Goal: Task Accomplishment & Management: Manage account settings

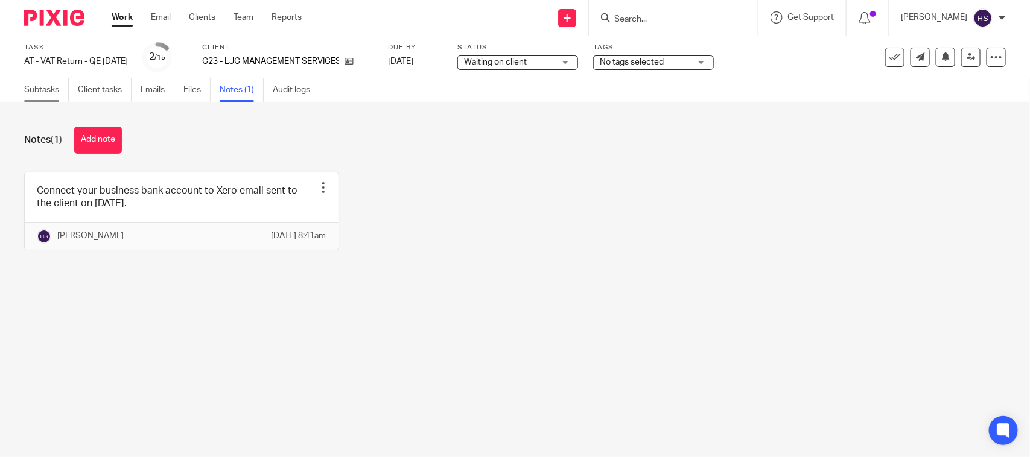
click at [42, 91] on link "Subtasks" at bounding box center [46, 90] width 45 height 24
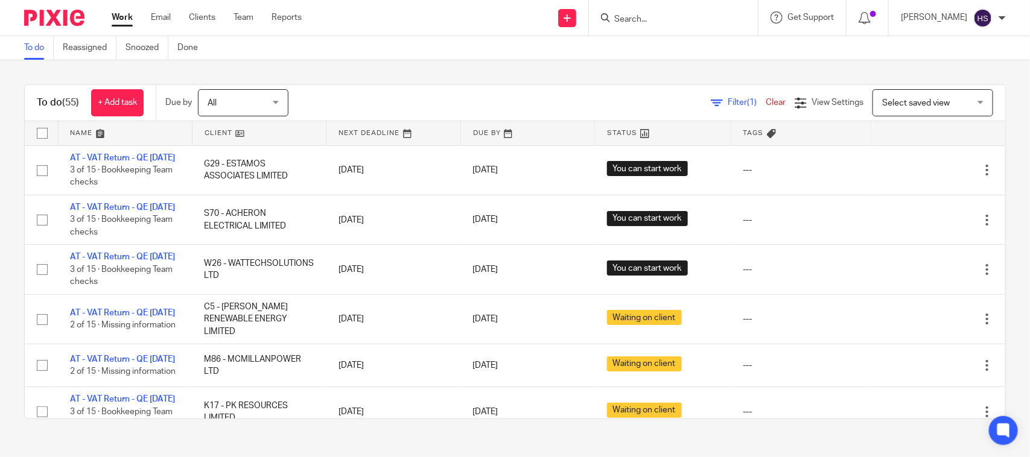
scroll to position [85, 0]
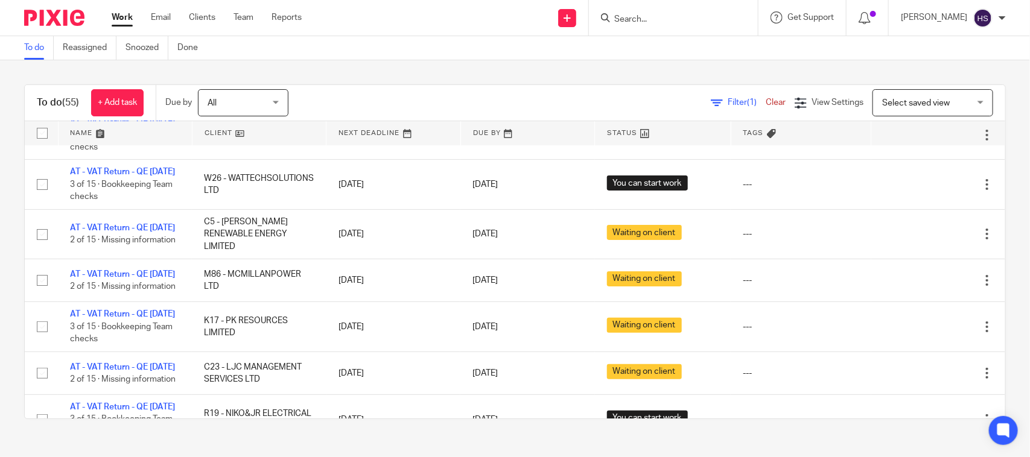
click at [127, 19] on link "Work" at bounding box center [122, 17] width 21 height 12
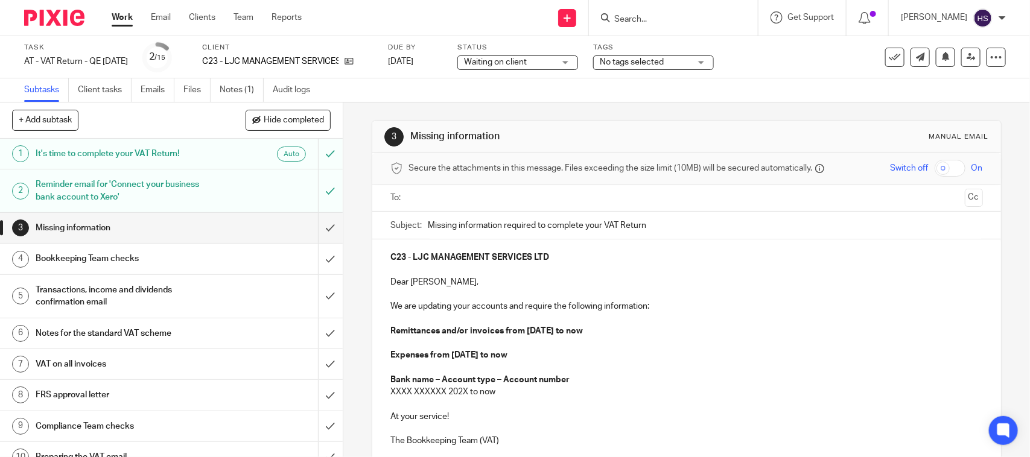
click at [206, 185] on div "Reminder email for 'Connect your business bank account to Xero'" at bounding box center [171, 191] width 270 height 31
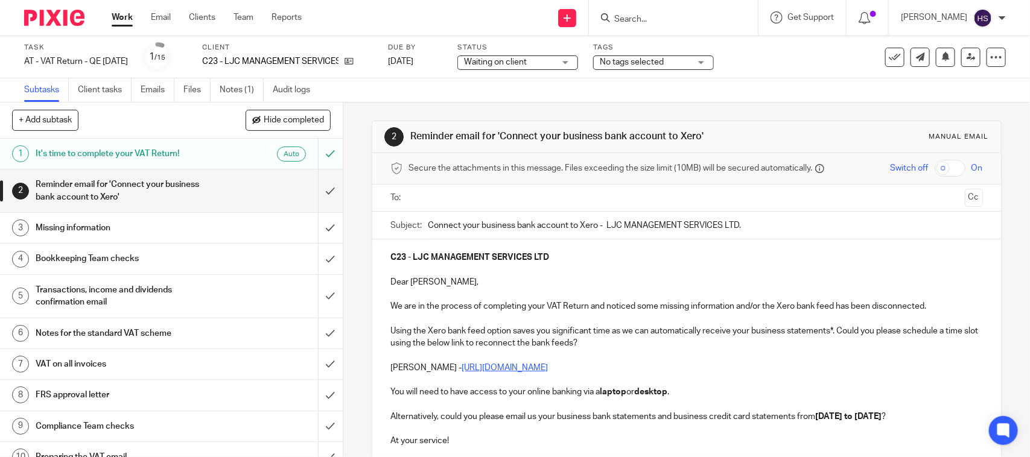
click at [489, 200] on input "text" at bounding box center [686, 198] width 547 height 14
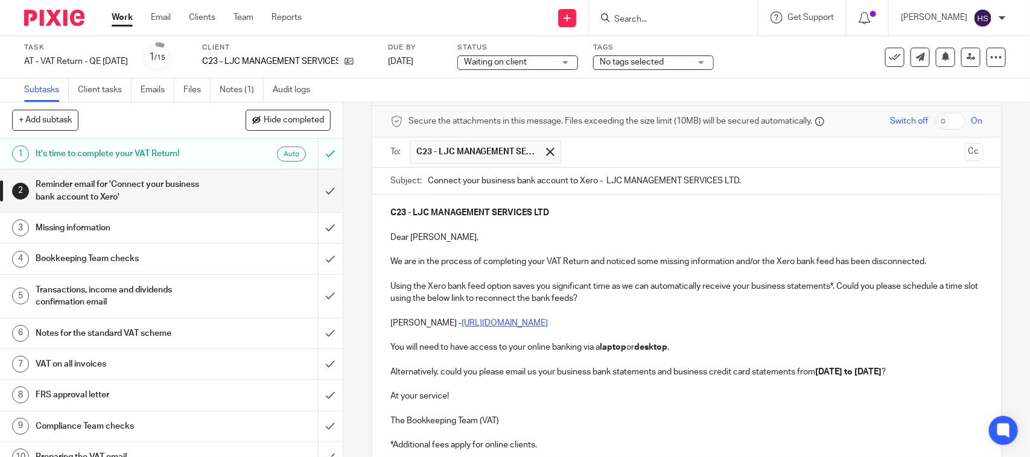
scroll to position [50, 0]
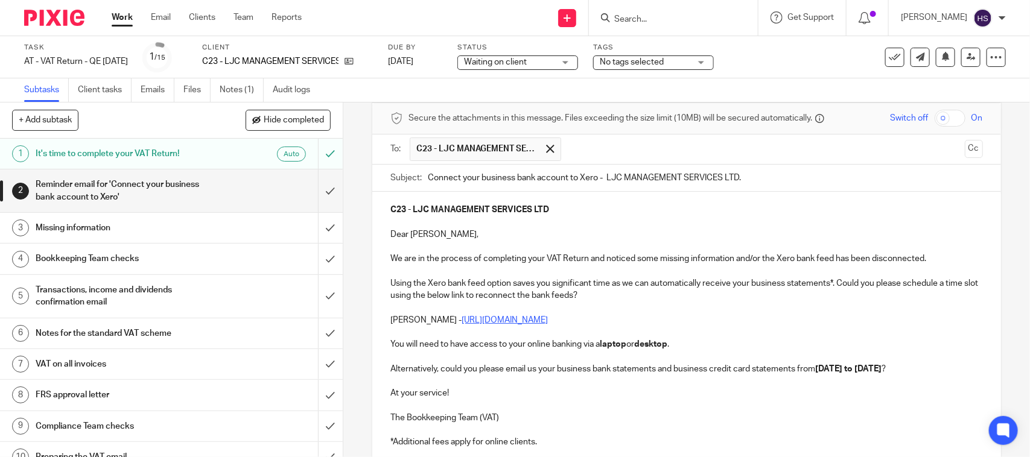
click at [428, 178] on input "Connect your business bank account to Xero - LJC MANAGEMENT SERVICES LTD." at bounding box center [705, 178] width 554 height 27
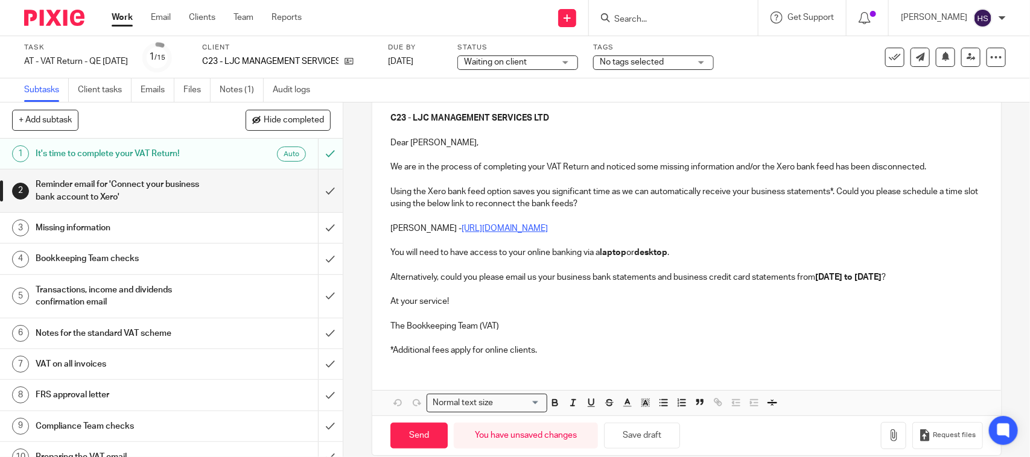
scroll to position [160, 0]
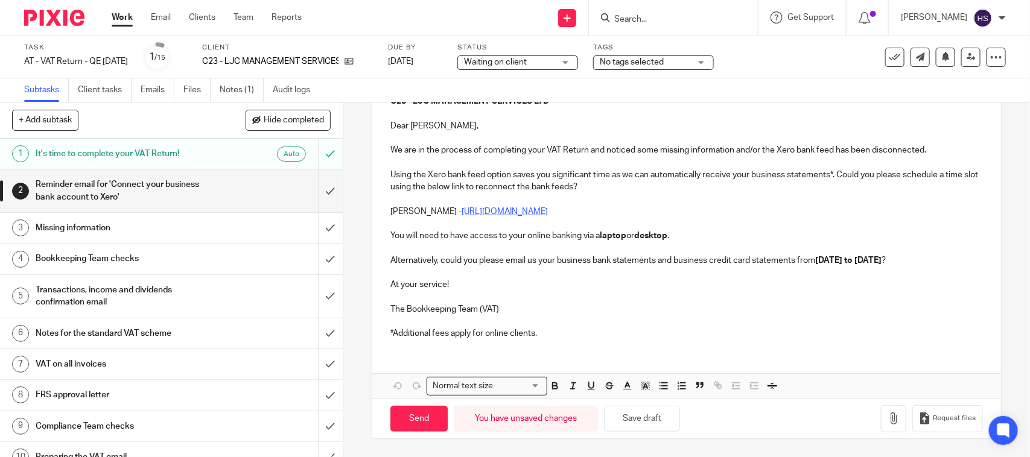
type input "Urgent - Connect your business bank account to Xero - LJC MANAGEMENT SERVICES L…"
click at [584, 326] on p at bounding box center [686, 322] width 592 height 12
click at [655, 421] on button "Save draft" at bounding box center [642, 419] width 76 height 26
click at [406, 420] on input "Send" at bounding box center [418, 419] width 57 height 26
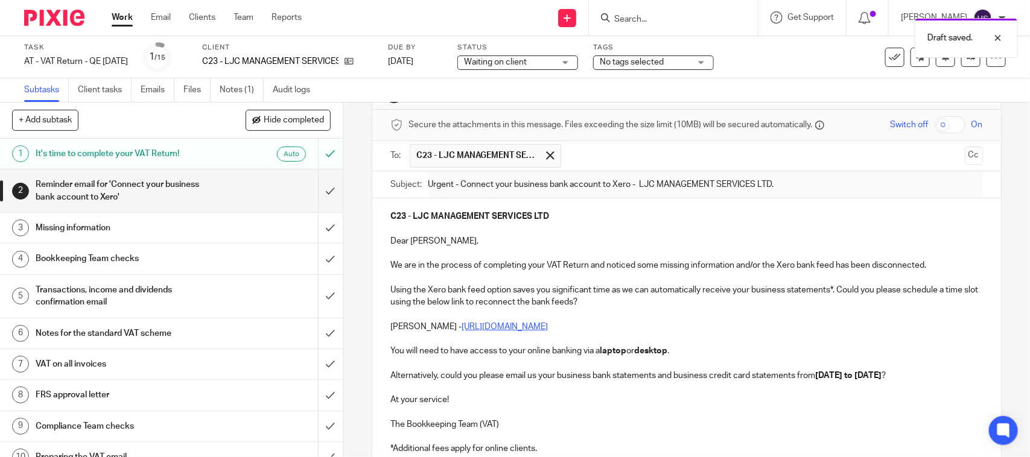
scroll to position [34, 0]
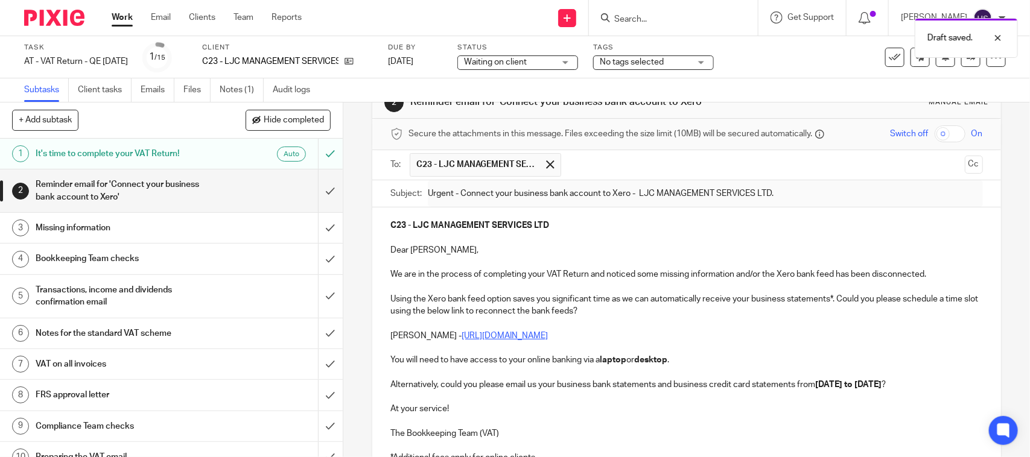
type input "Sent"
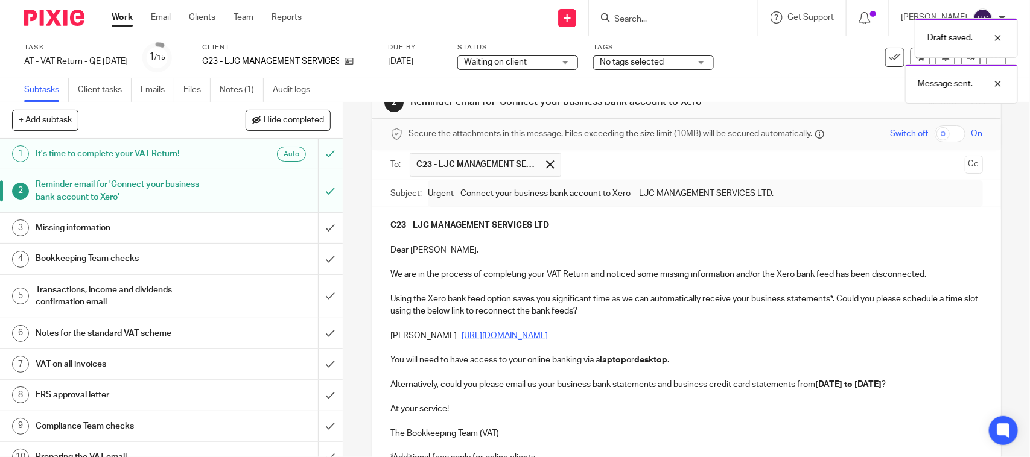
scroll to position [0, 0]
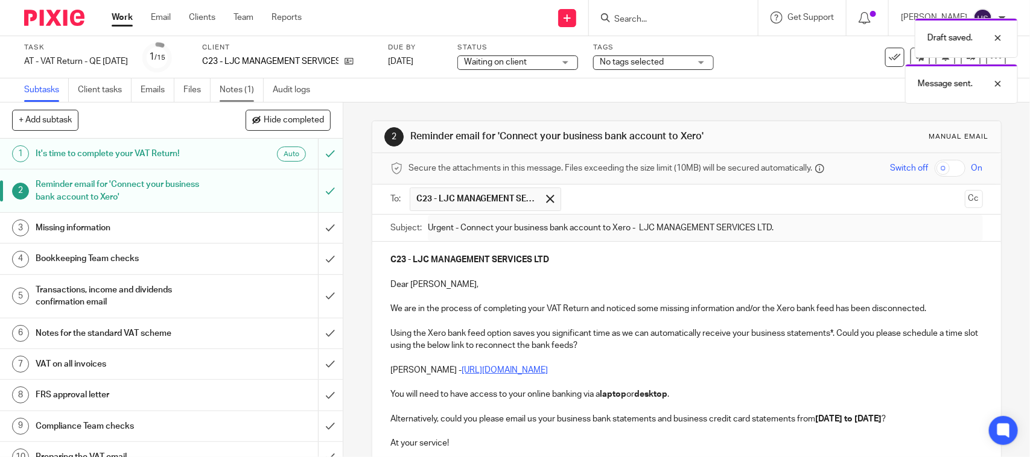
click at [236, 91] on link "Notes (1)" at bounding box center [242, 90] width 44 height 24
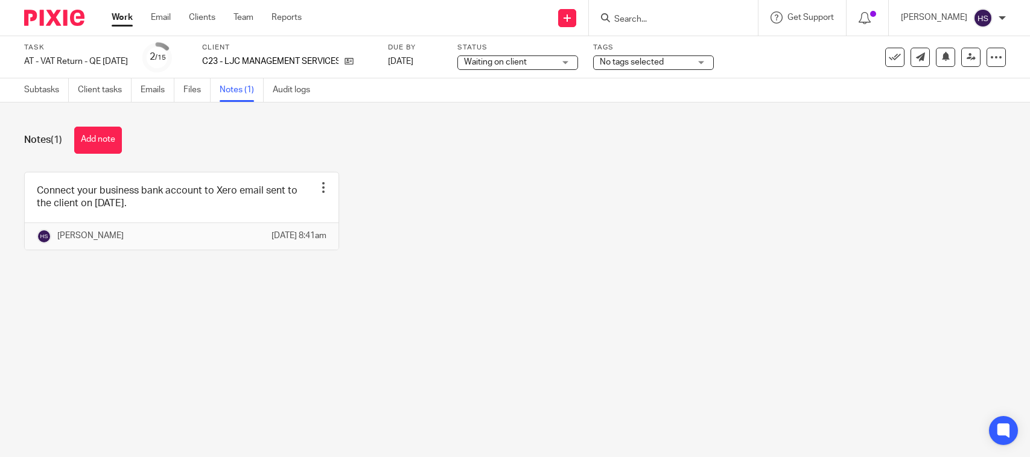
click at [203, 206] on link at bounding box center [182, 211] width 314 height 77
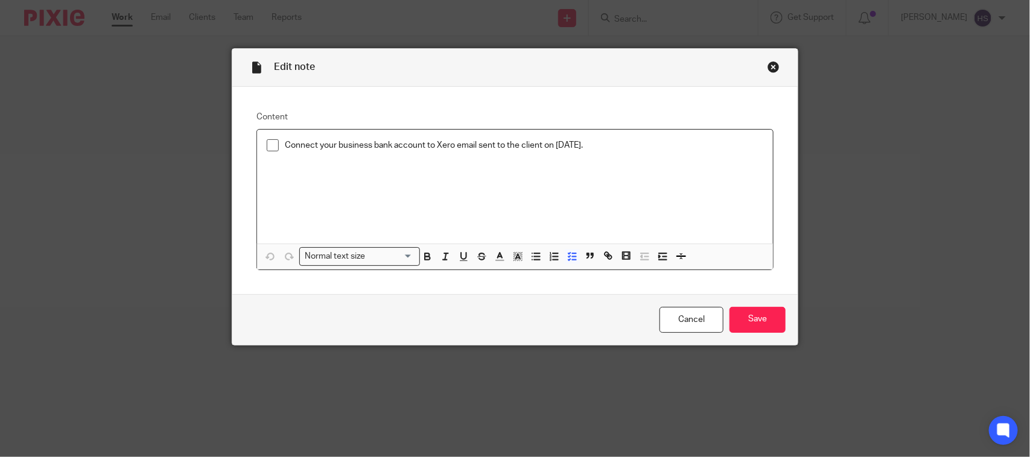
click at [237, 152] on div "Content Connect your business bank account to Xero email sent to the client on …" at bounding box center [514, 191] width 565 height 208
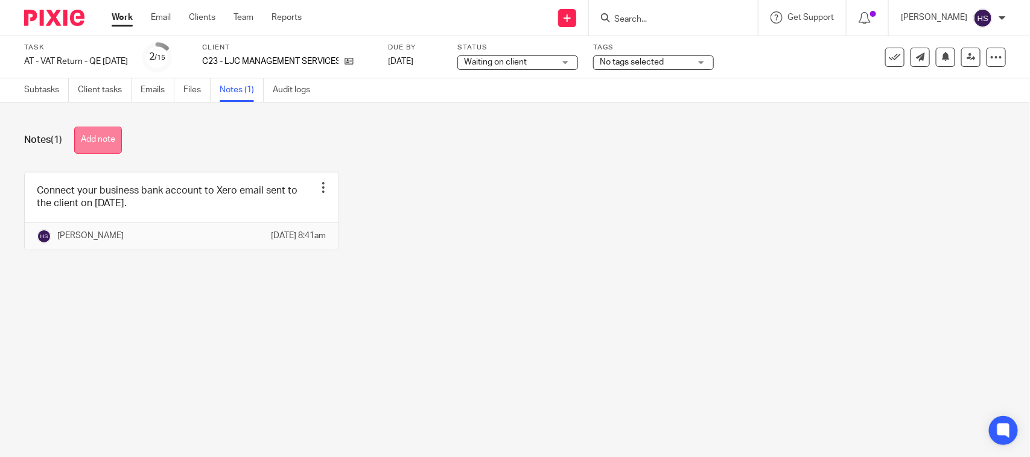
click at [100, 136] on button "Add note" at bounding box center [98, 140] width 48 height 27
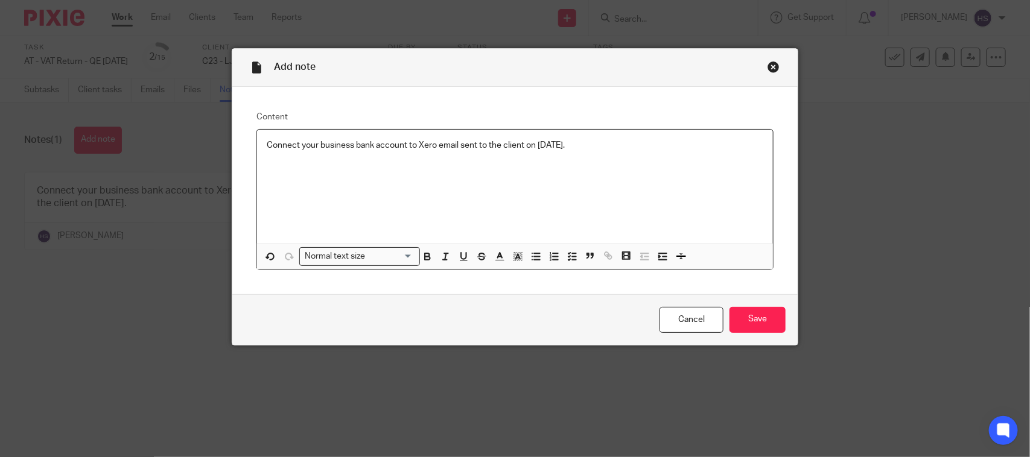
click at [537, 145] on p "Connect your business bank account to Xero email sent to the client on [DATE]." at bounding box center [515, 145] width 497 height 12
click at [770, 325] on input "Save" at bounding box center [757, 320] width 56 height 26
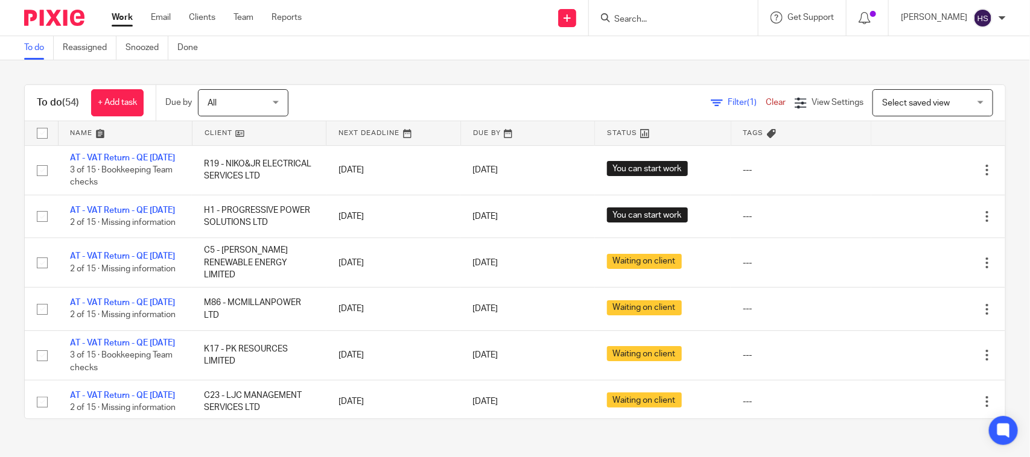
click at [121, 18] on link "Work" at bounding box center [122, 17] width 21 height 12
click at [468, 134] on link at bounding box center [527, 133] width 133 height 24
click at [483, 134] on link at bounding box center [527, 133] width 133 height 24
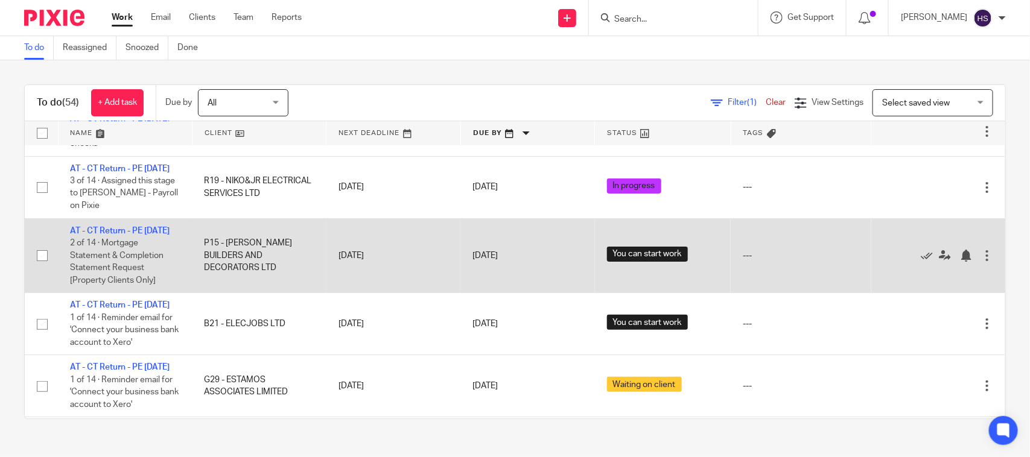
scroll to position [251, 0]
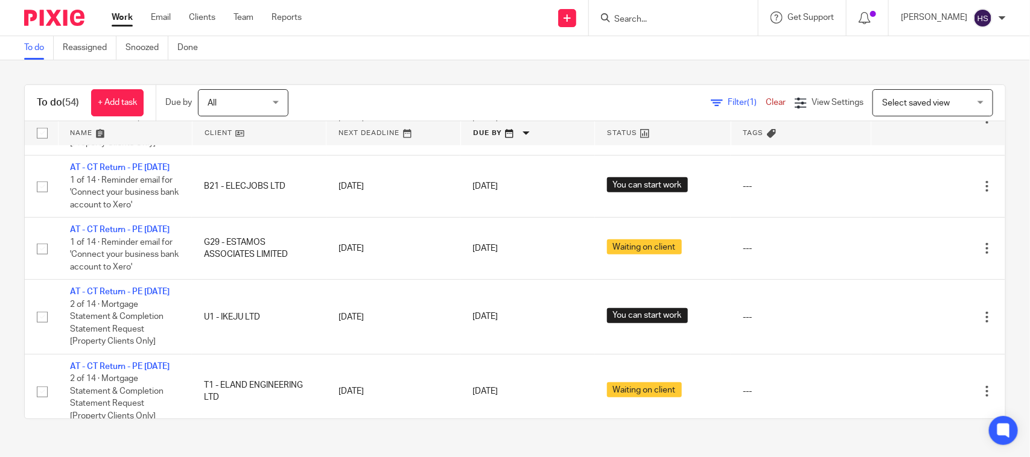
click at [493, 130] on link at bounding box center [527, 133] width 133 height 24
click at [86, 129] on link at bounding box center [125, 133] width 133 height 24
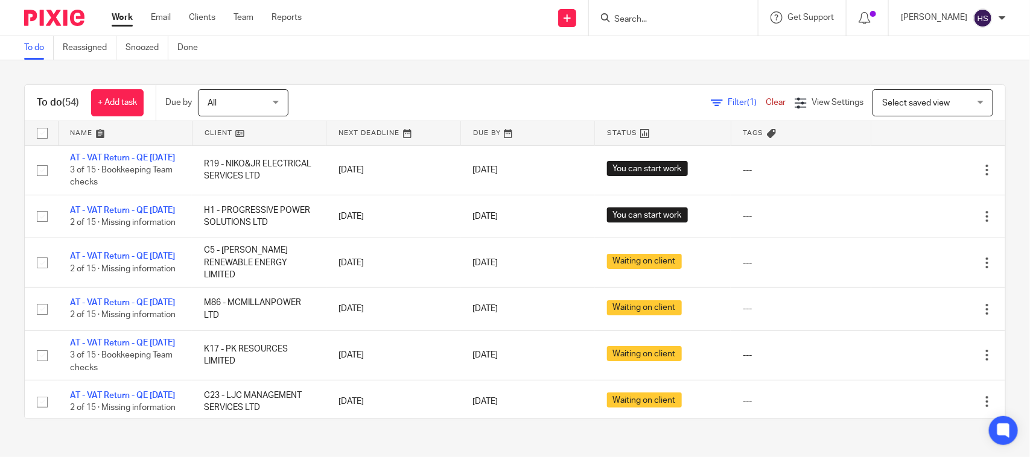
click at [406, 86] on div "To do (54) + Add task Due by All All Today Tomorrow This week Next week This mo…" at bounding box center [515, 103] width 980 height 36
drag, startPoint x: 507, startPoint y: 74, endPoint x: 496, endPoint y: 83, distance: 14.1
click at [507, 73] on div "To do (54) + Add task Due by All All Today Tomorrow This week Next week This mo…" at bounding box center [515, 251] width 1030 height 383
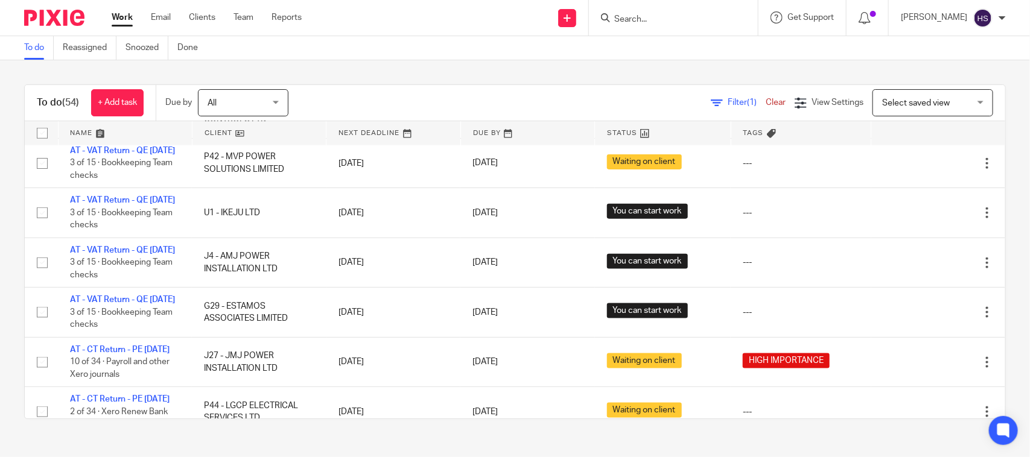
scroll to position [272, 0]
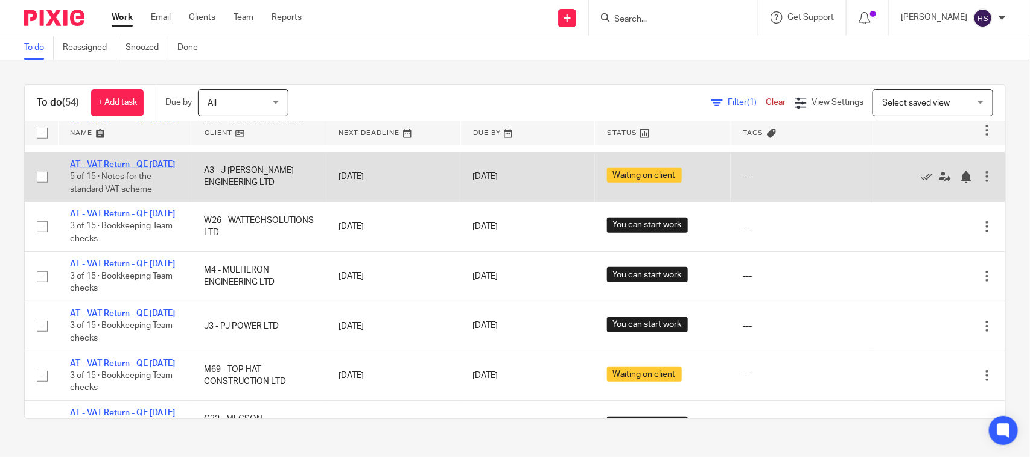
click at [121, 169] on link "AT - VAT Return - QE [DATE]" at bounding box center [122, 164] width 105 height 8
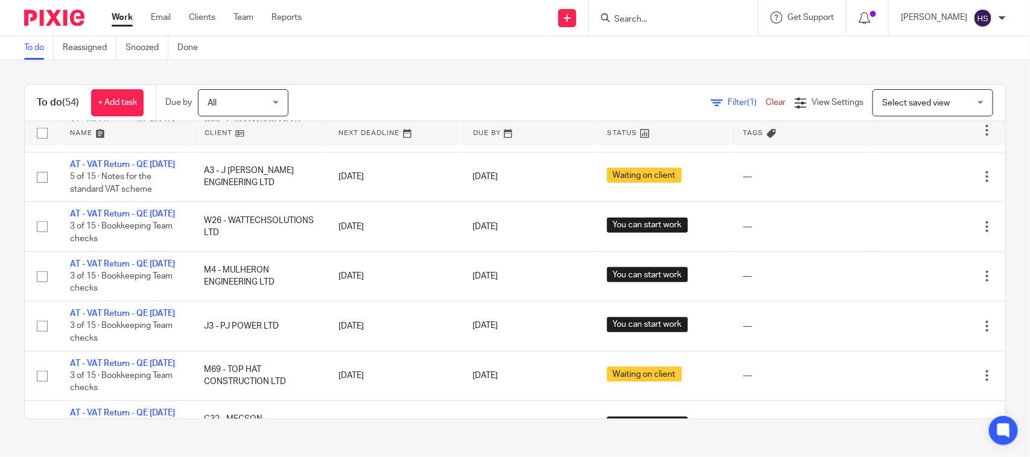
click at [127, 19] on link "Work" at bounding box center [122, 17] width 21 height 12
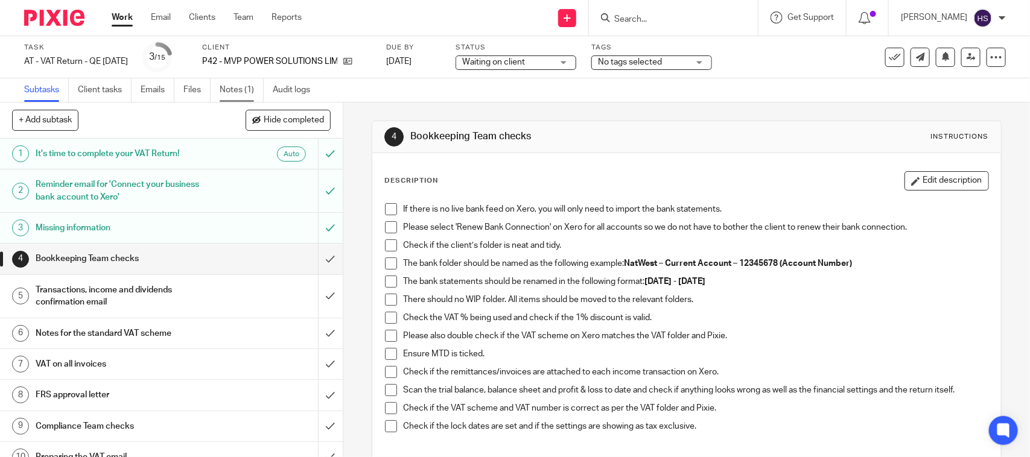
click at [234, 91] on link "Notes (1)" at bounding box center [242, 90] width 44 height 24
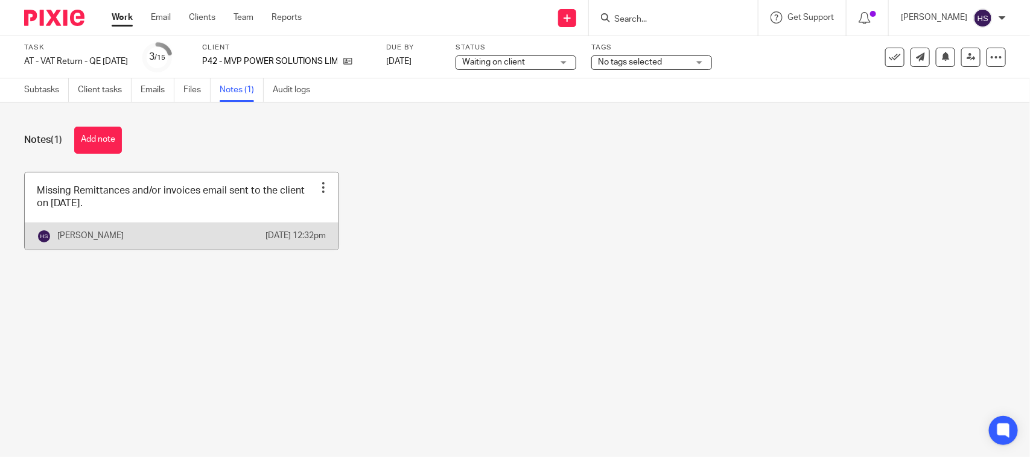
click at [237, 223] on link at bounding box center [182, 211] width 314 height 77
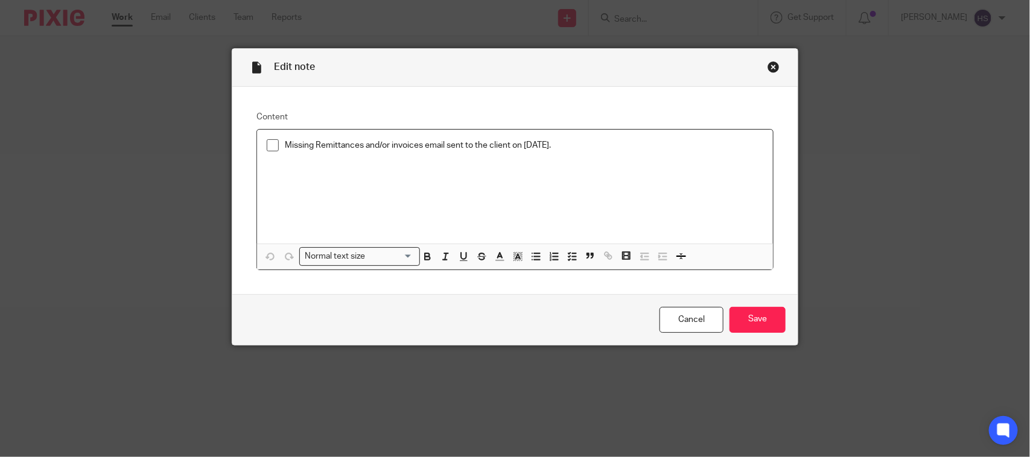
click at [767, 65] on div "Close this dialog window" at bounding box center [773, 67] width 12 height 12
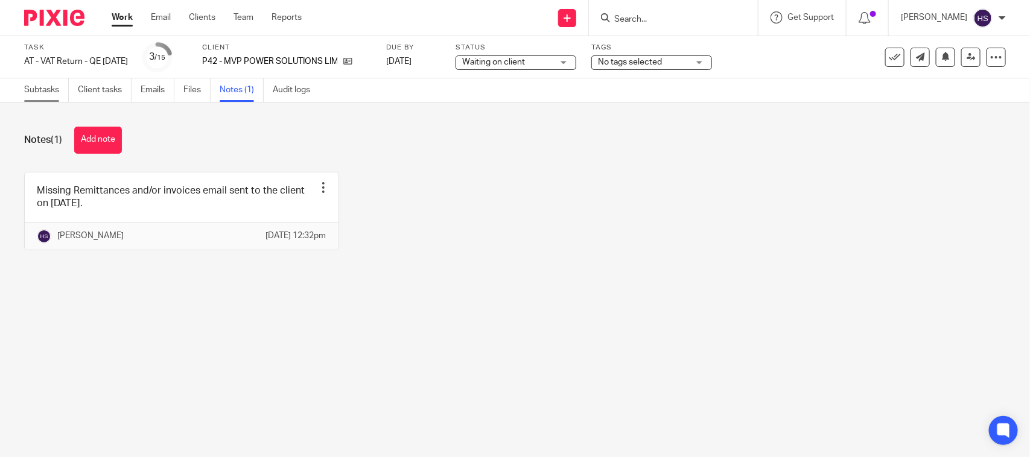
click at [43, 92] on link "Subtasks" at bounding box center [46, 90] width 45 height 24
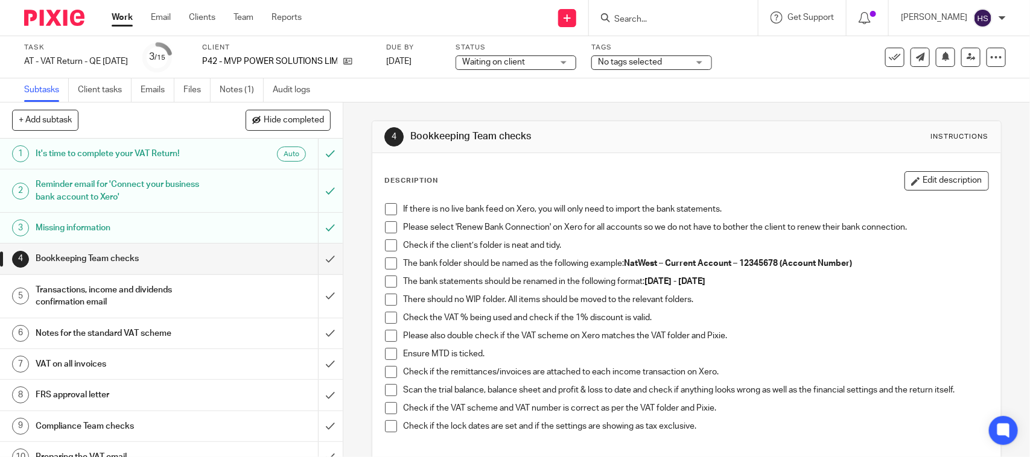
click at [613, 112] on div "4 Bookkeeping Team checks Instructions Description Edit description If there is…" at bounding box center [686, 349] width 629 height 492
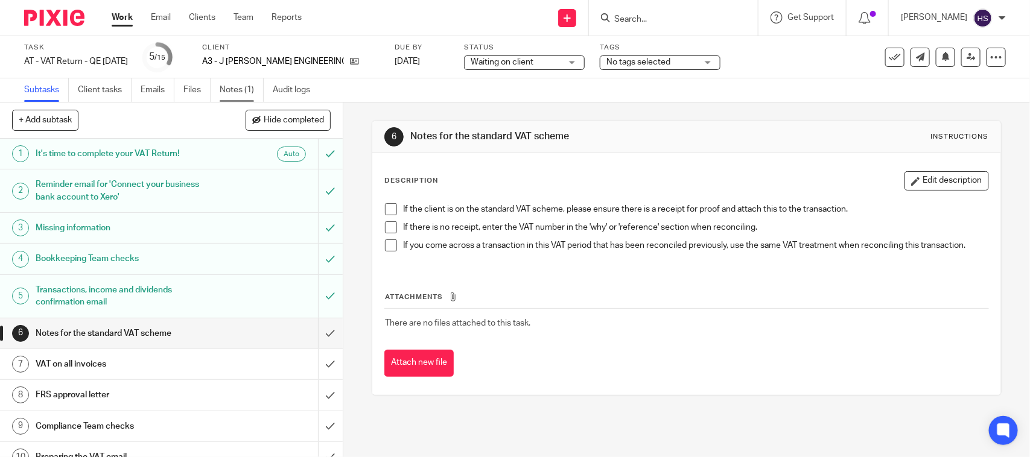
click at [242, 85] on link "Notes (1)" at bounding box center [242, 90] width 44 height 24
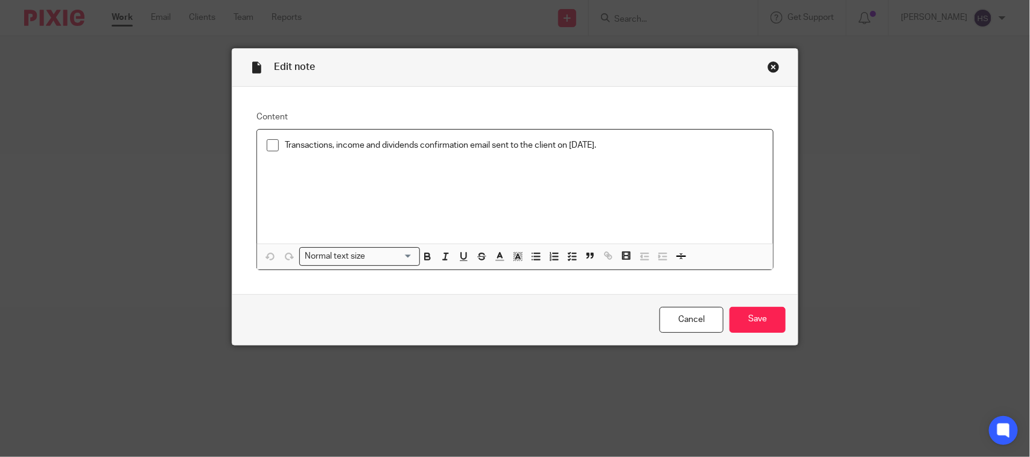
click at [275, 146] on li "Transactions, income and dividends confirmation email sent to the client on 20.…" at bounding box center [515, 148] width 497 height 18
click at [270, 146] on span at bounding box center [273, 145] width 12 height 12
click at [768, 323] on input "Save" at bounding box center [757, 320] width 56 height 26
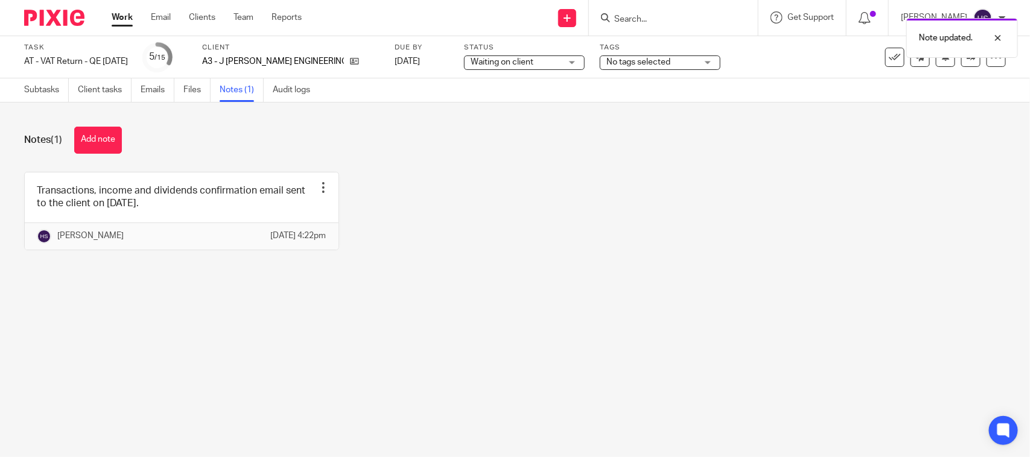
click at [484, 56] on span "Waiting on client" at bounding box center [516, 62] width 91 height 13
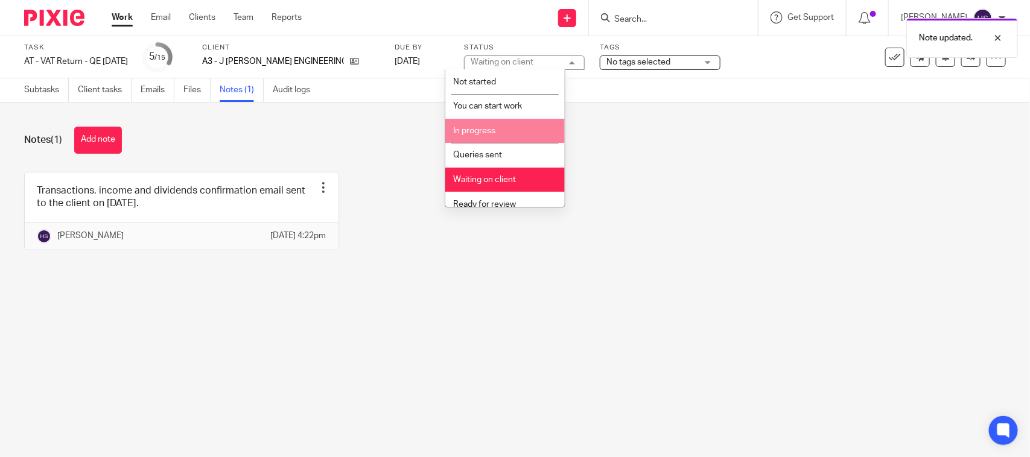
click at [485, 132] on span "In progress" at bounding box center [474, 131] width 42 height 8
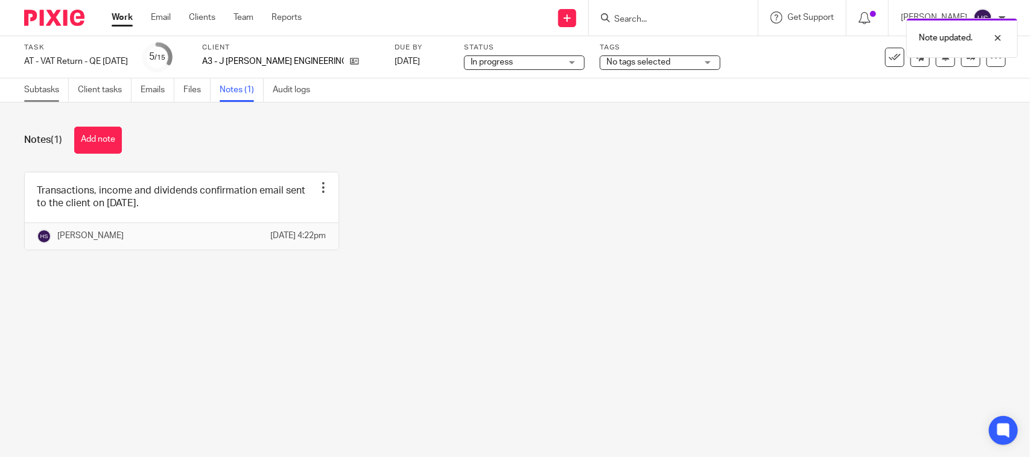
click at [40, 91] on link "Subtasks" at bounding box center [46, 90] width 45 height 24
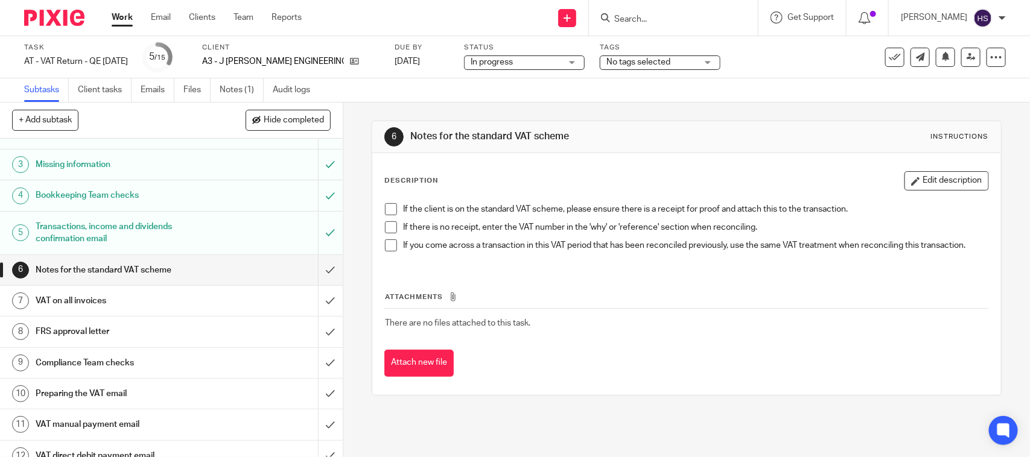
scroll to position [75, 0]
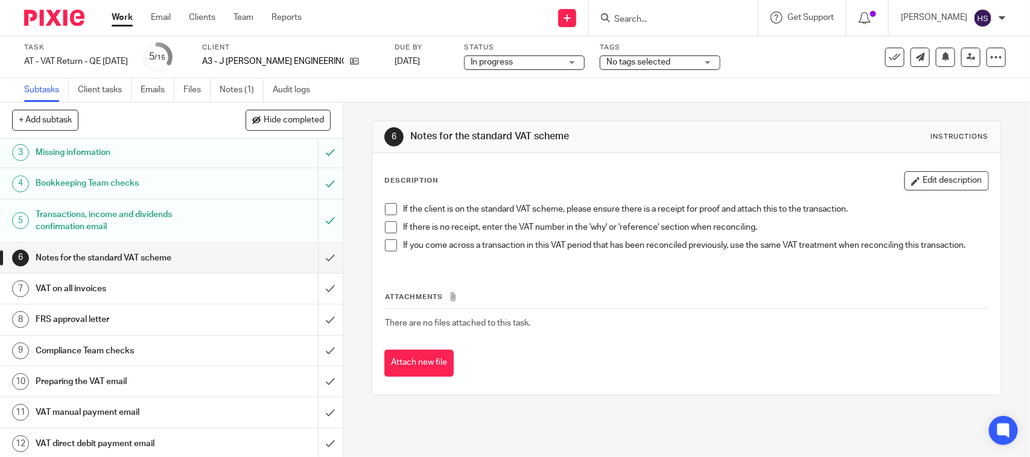
click at [387, 209] on span at bounding box center [391, 209] width 12 height 12
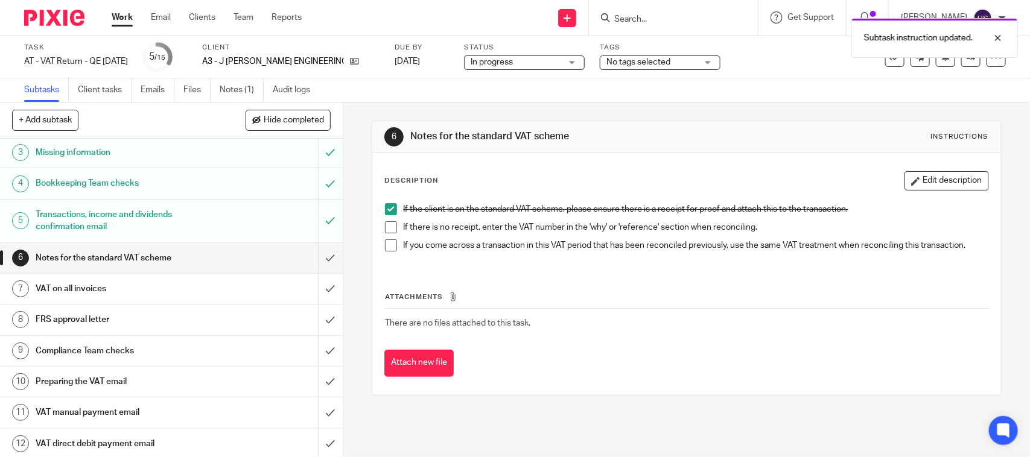
click at [387, 224] on span at bounding box center [391, 227] width 12 height 12
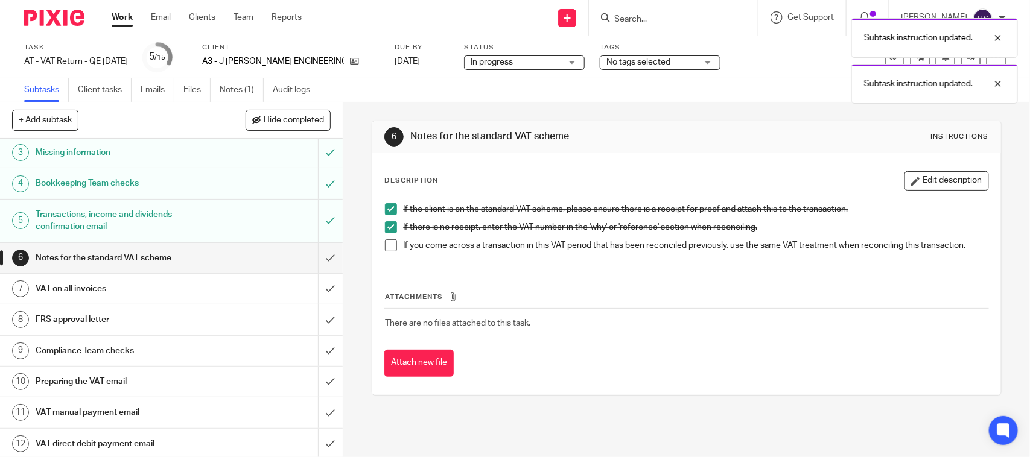
click at [387, 243] on span at bounding box center [391, 246] width 12 height 12
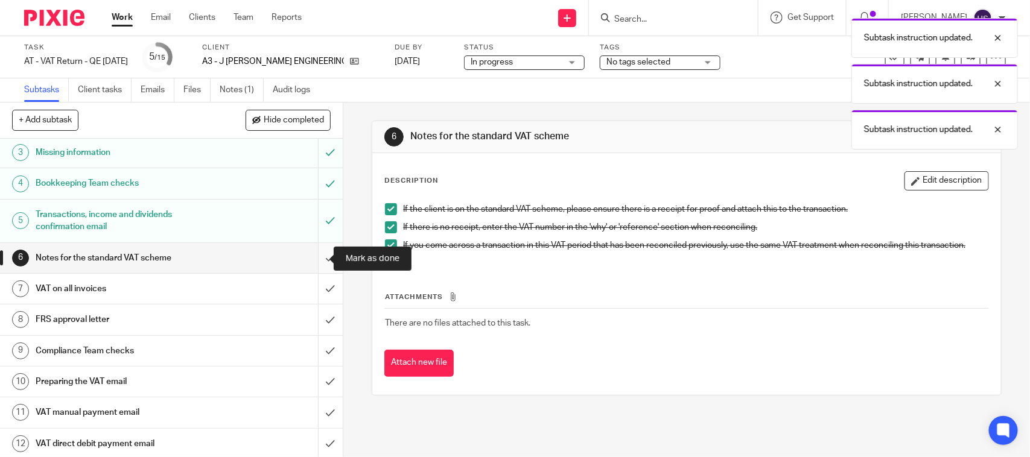
click at [322, 258] on input "submit" at bounding box center [171, 258] width 343 height 30
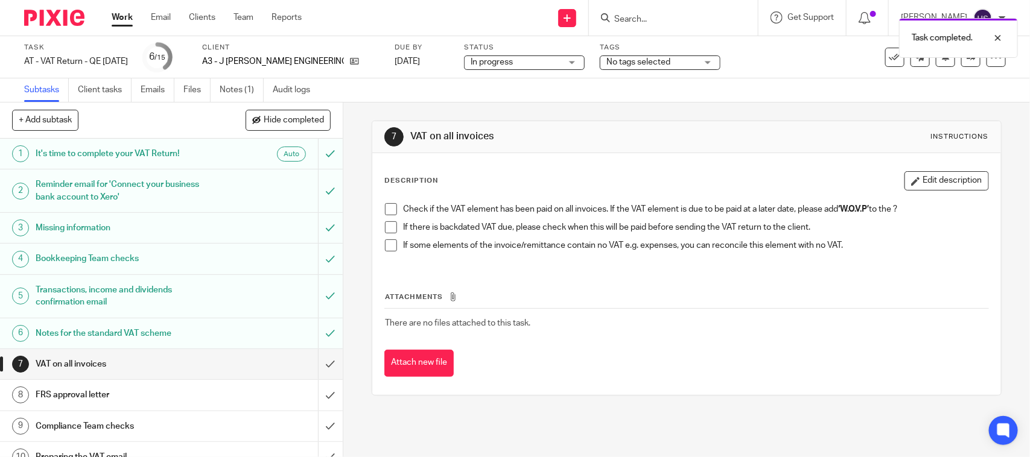
click at [387, 211] on span at bounding box center [391, 209] width 12 height 12
click at [387, 230] on span at bounding box center [391, 227] width 12 height 12
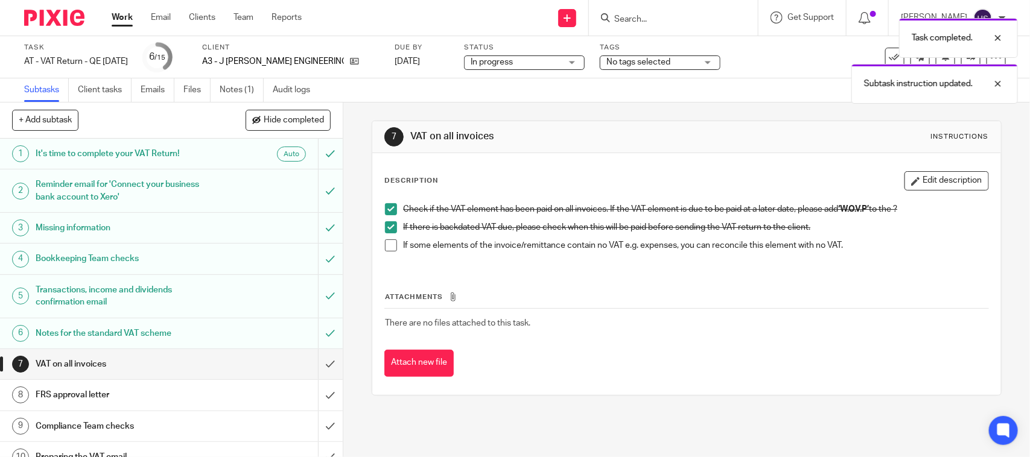
click at [388, 237] on li "If there is backdated VAT due, please check when this will be paid before sendi…" at bounding box center [686, 230] width 603 height 18
click at [389, 246] on span at bounding box center [391, 246] width 12 height 12
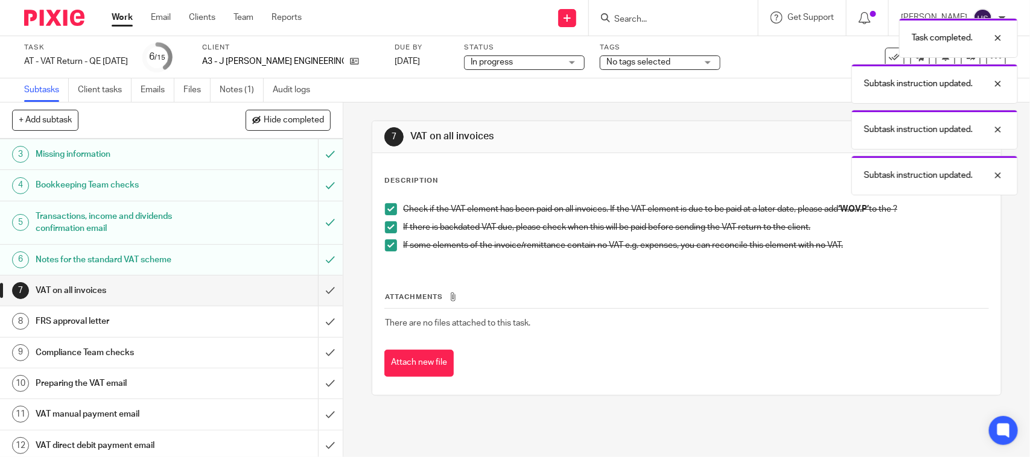
scroll to position [75, 0]
click at [318, 291] on input "submit" at bounding box center [171, 289] width 343 height 30
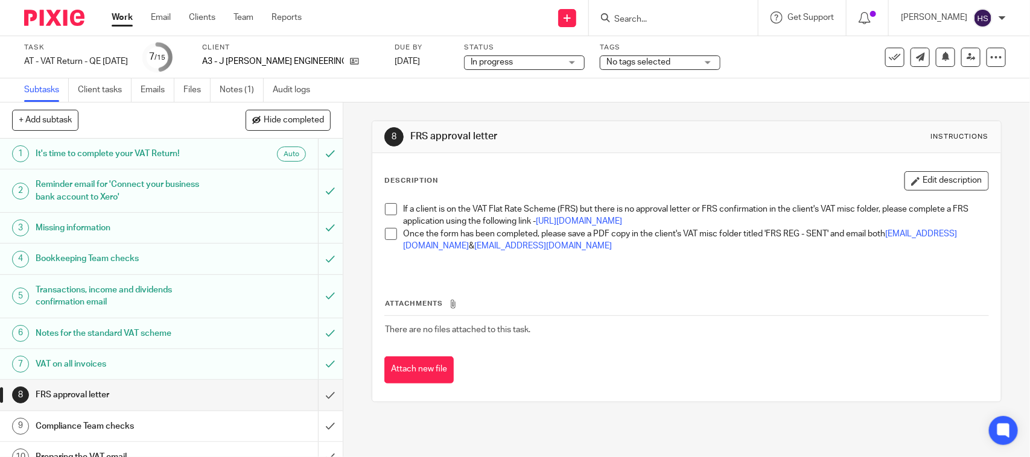
drag, startPoint x: 384, startPoint y: 210, endPoint x: 394, endPoint y: 256, distance: 47.6
click at [385, 210] on span at bounding box center [391, 209] width 12 height 12
drag, startPoint x: 390, startPoint y: 246, endPoint x: 338, endPoint y: 267, distance: 55.7
click at [388, 240] on span at bounding box center [391, 234] width 12 height 12
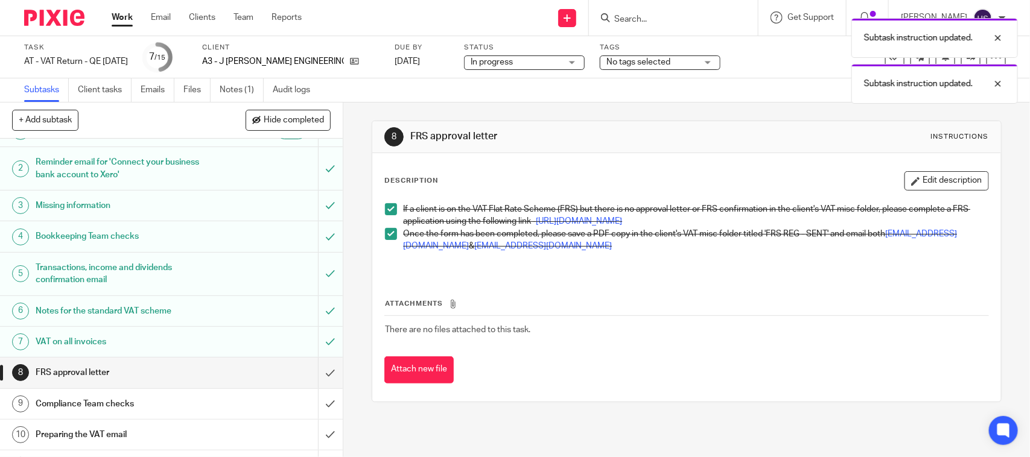
scroll to position [50, 0]
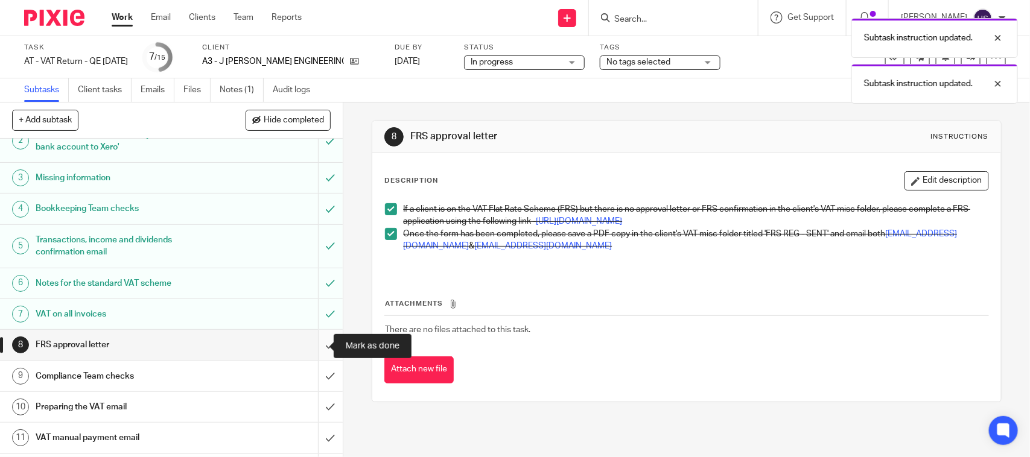
click at [318, 345] on input "submit" at bounding box center [171, 345] width 343 height 30
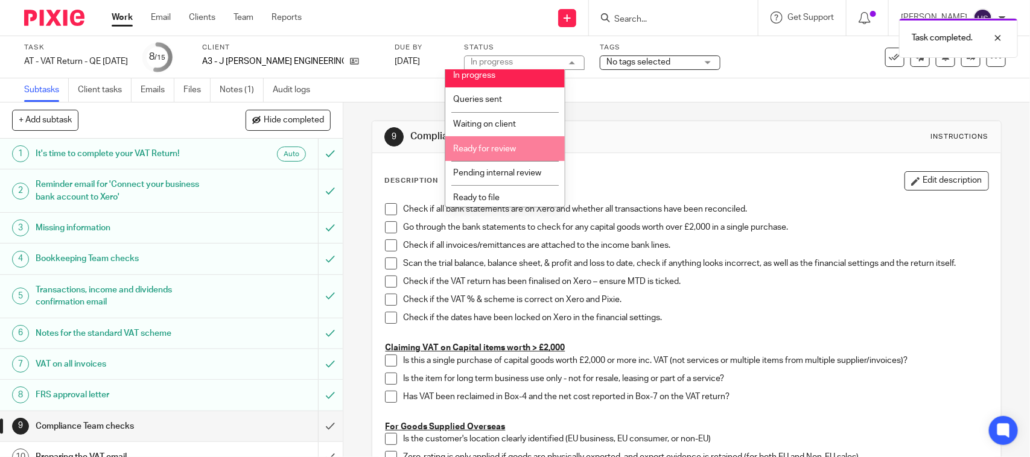
scroll to position [57, 0]
click at [514, 141] on li "Ready for review" at bounding box center [504, 147] width 119 height 25
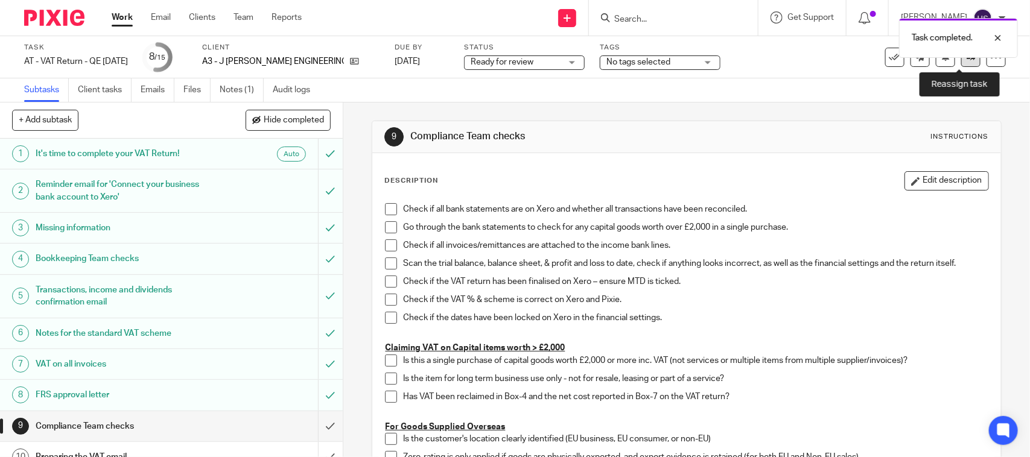
click at [967, 59] on icon at bounding box center [971, 56] width 9 height 9
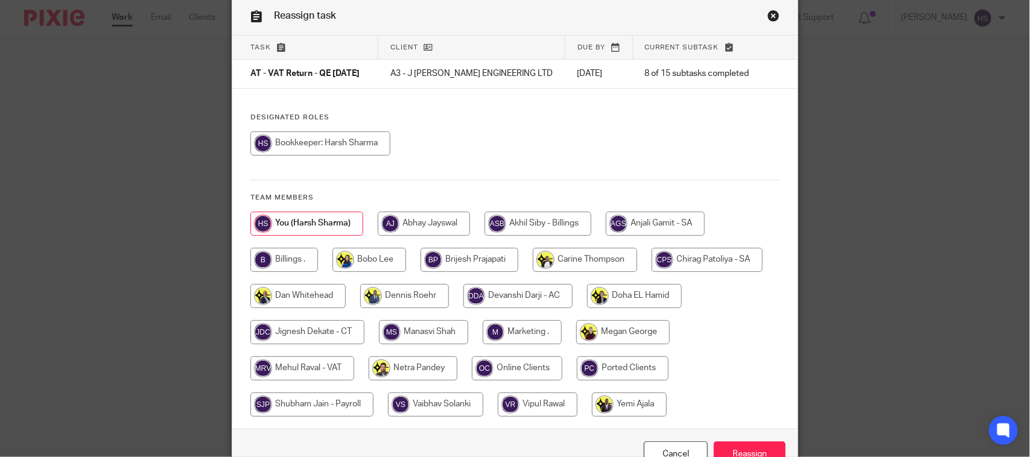
scroll to position [122, 0]
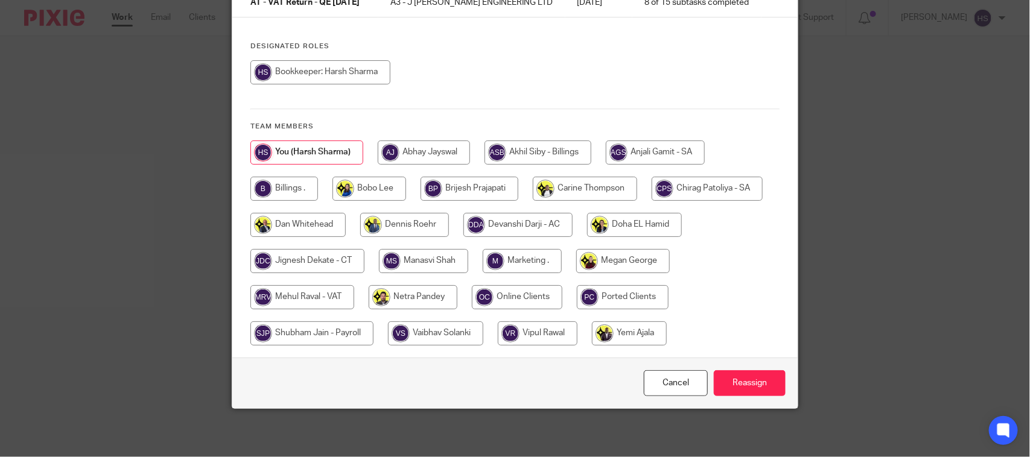
click at [300, 299] on input "radio" at bounding box center [302, 297] width 104 height 24
radio input "true"
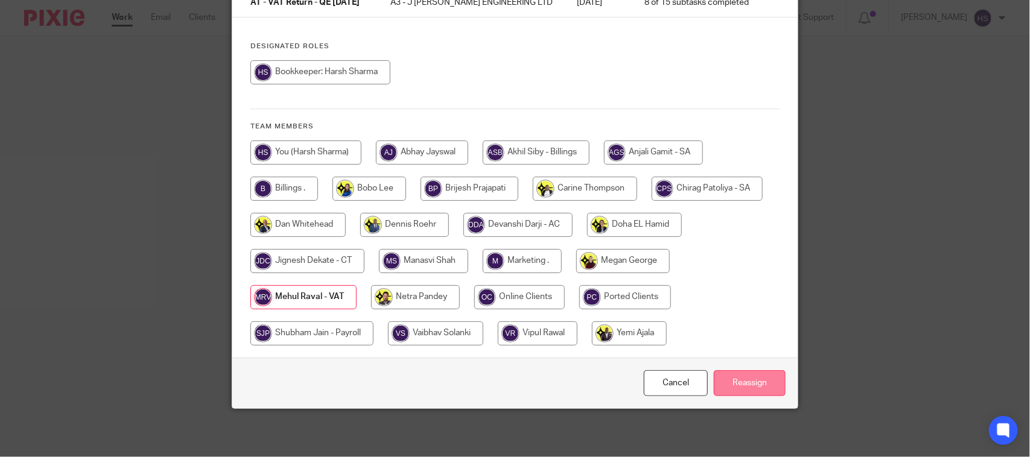
click at [741, 393] on input "Reassign" at bounding box center [750, 383] width 72 height 26
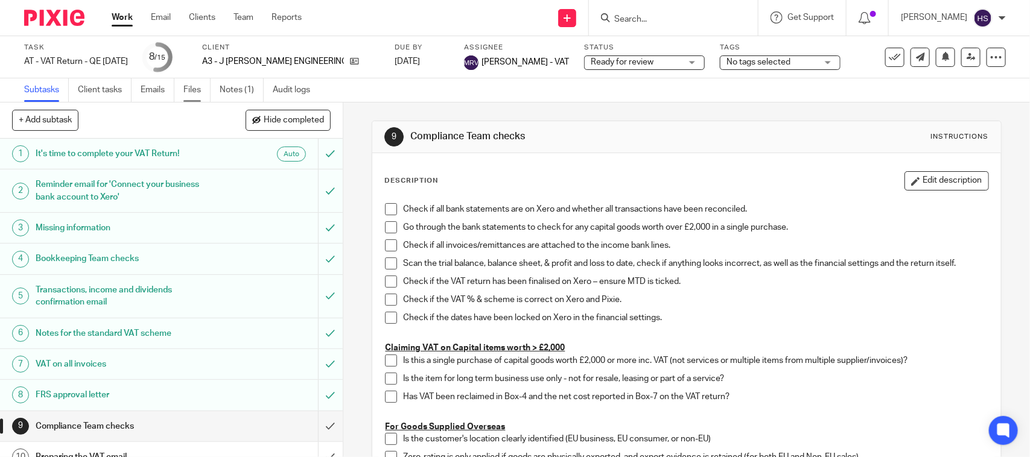
click at [193, 88] on link "Files" at bounding box center [196, 90] width 27 height 24
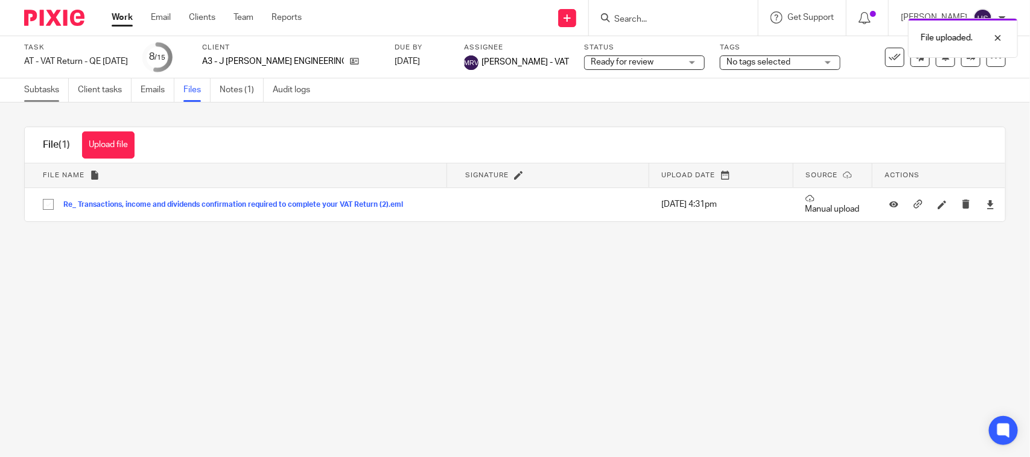
click at [46, 94] on link "Subtasks" at bounding box center [46, 90] width 45 height 24
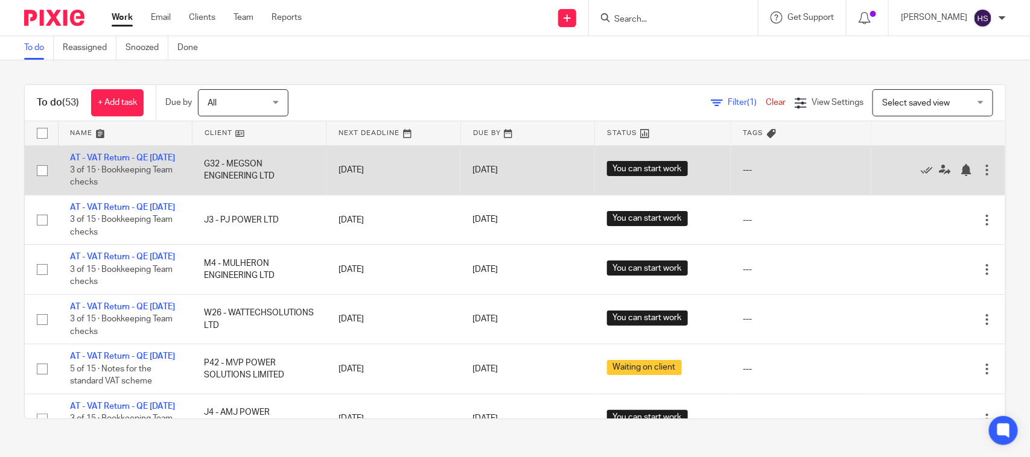
drag, startPoint x: 203, startPoint y: 240, endPoint x: 260, endPoint y: 185, distance: 79.8
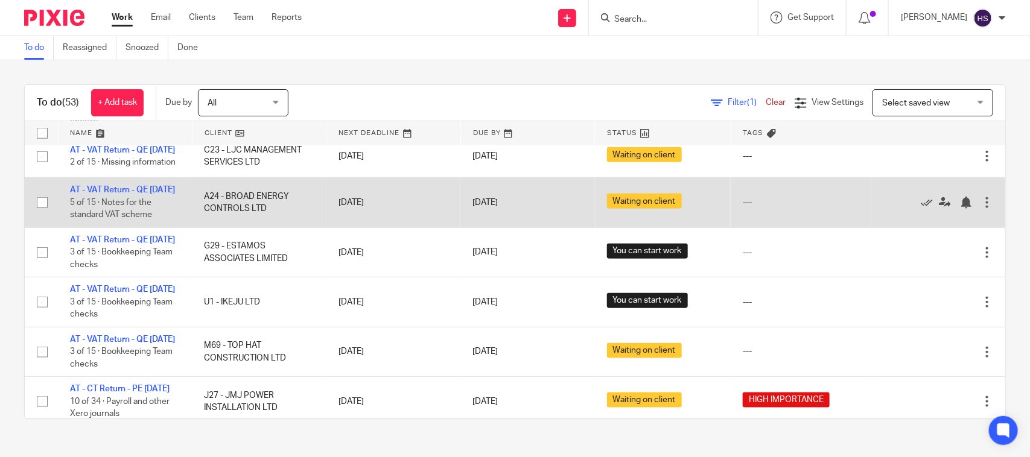
scroll to position [628, 0]
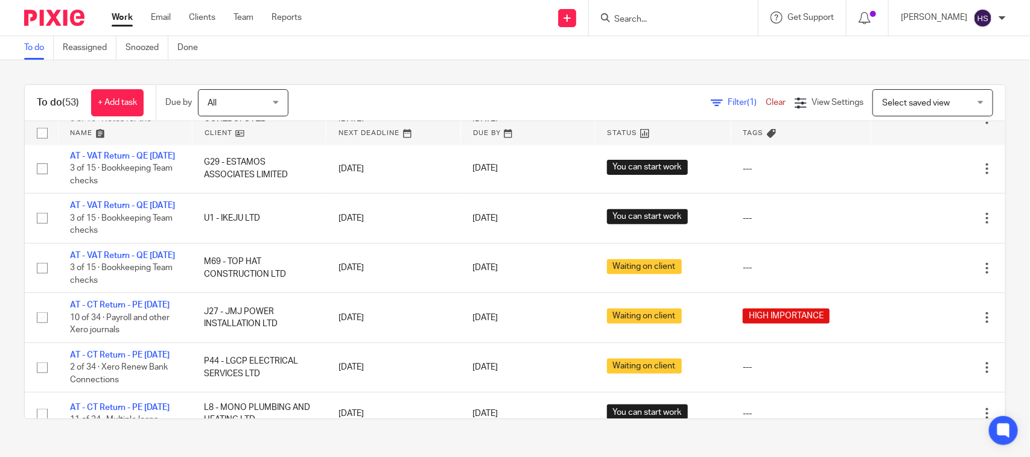
click at [942, 97] on span "Select saved view" at bounding box center [926, 102] width 88 height 25
click at [547, 74] on div "To do (53) + Add task Due by All All [DATE] [DATE] This week Next week This mon…" at bounding box center [515, 251] width 1030 height 383
click at [728, 98] on span "Filter (1)" at bounding box center [747, 102] width 38 height 8
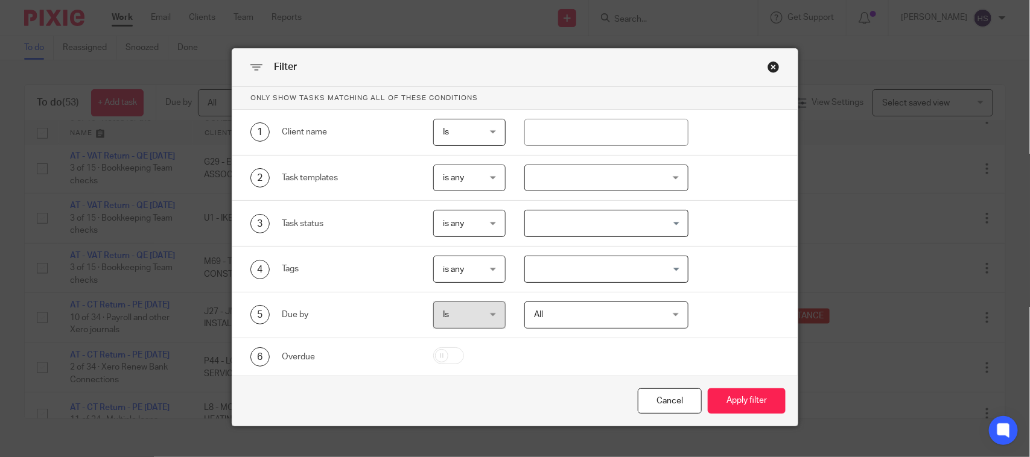
click at [771, 66] on div "Close this dialog window" at bounding box center [773, 67] width 12 height 12
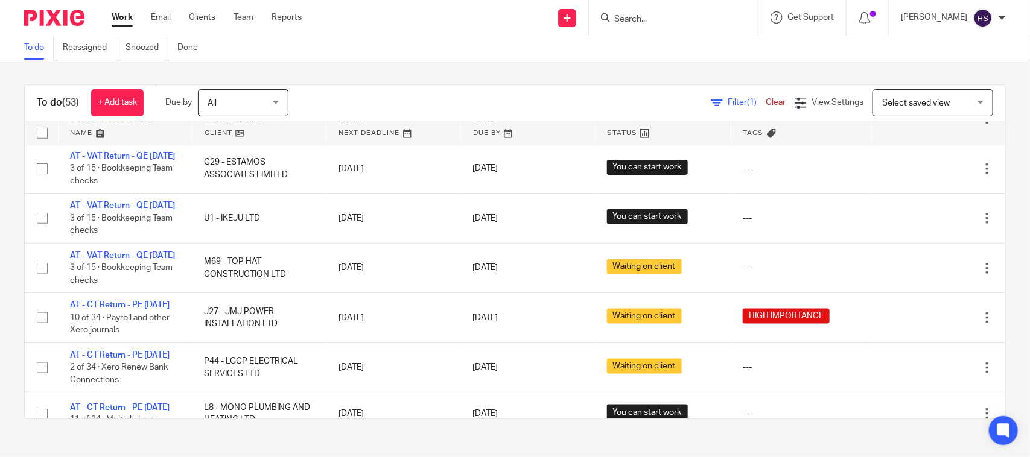
click at [741, 98] on span "Filter (1)" at bounding box center [747, 102] width 38 height 8
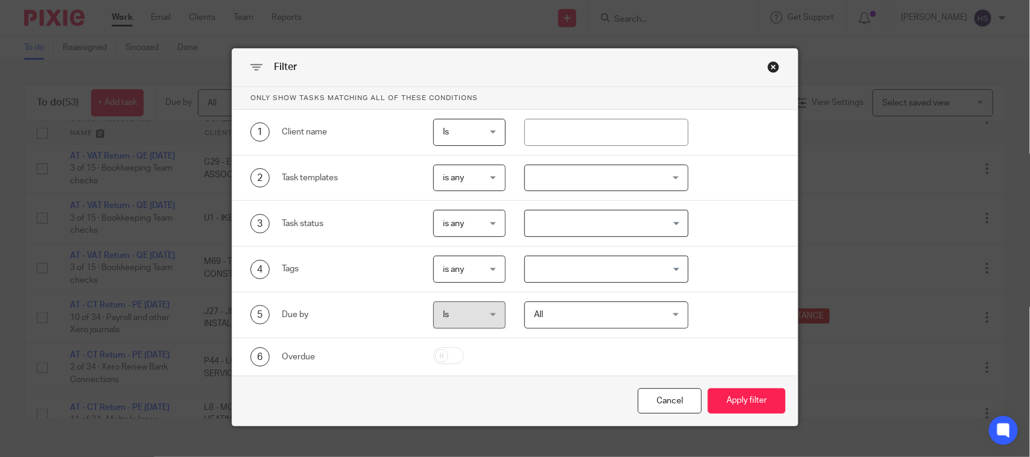
click at [775, 64] on div "Filter Only show tasks matching all of these conditions 1 Client name Is Is Is …" at bounding box center [515, 237] width 567 height 378
click at [767, 66] on div "Close this dialog window" at bounding box center [773, 67] width 12 height 12
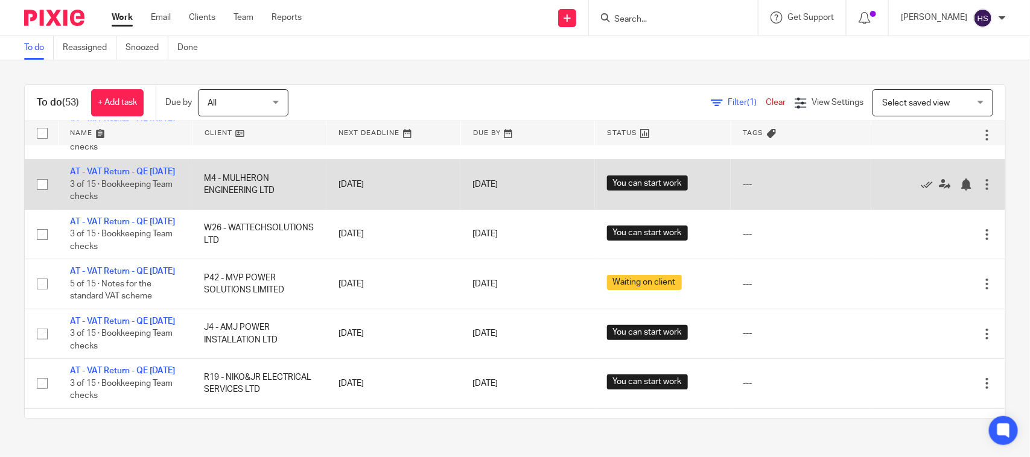
scroll to position [0, 0]
